Goal: Transaction & Acquisition: Subscribe to service/newsletter

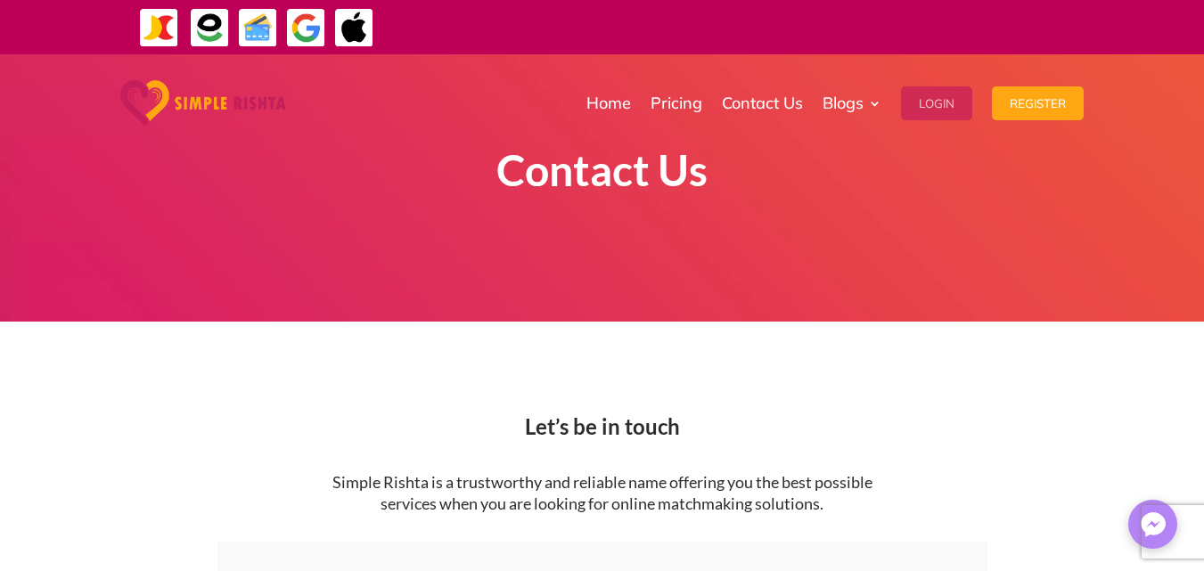
click at [940, 104] on button "Login" at bounding box center [936, 103] width 71 height 34
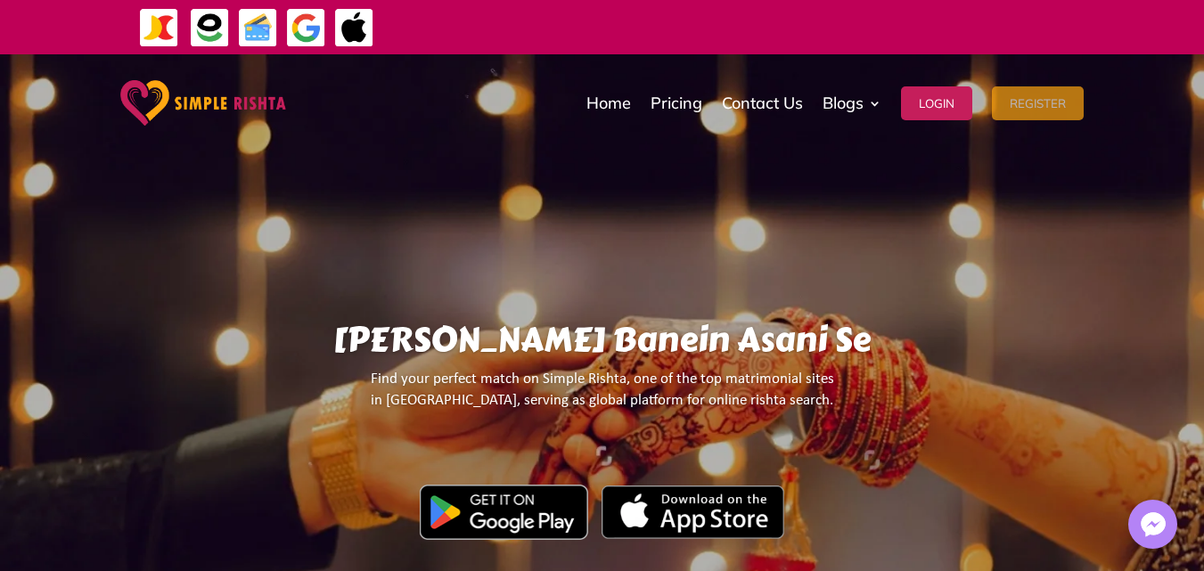
click at [1040, 105] on button "Register" at bounding box center [1038, 103] width 92 height 34
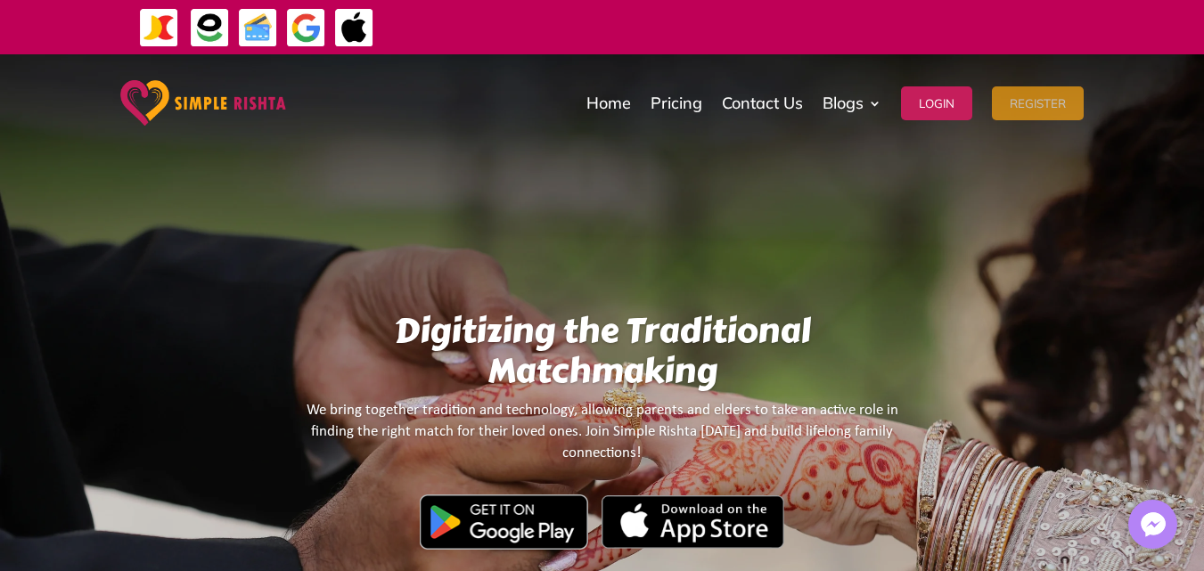
click at [1044, 105] on button "Register" at bounding box center [1038, 103] width 92 height 34
